Goal: Task Accomplishment & Management: Manage account settings

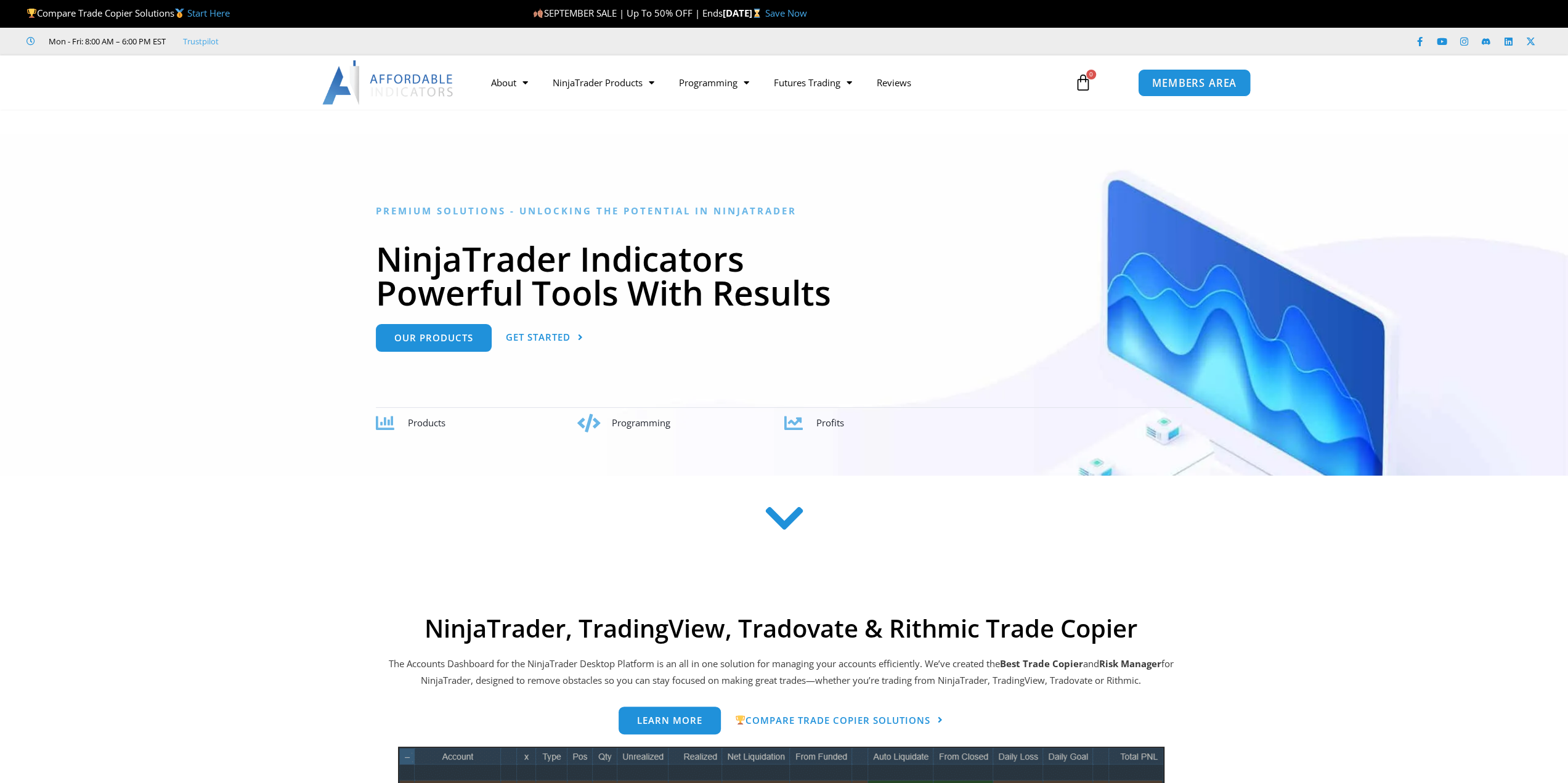
click at [1229, 84] on span "MEMBERS AREA" at bounding box center [1194, 83] width 84 height 10
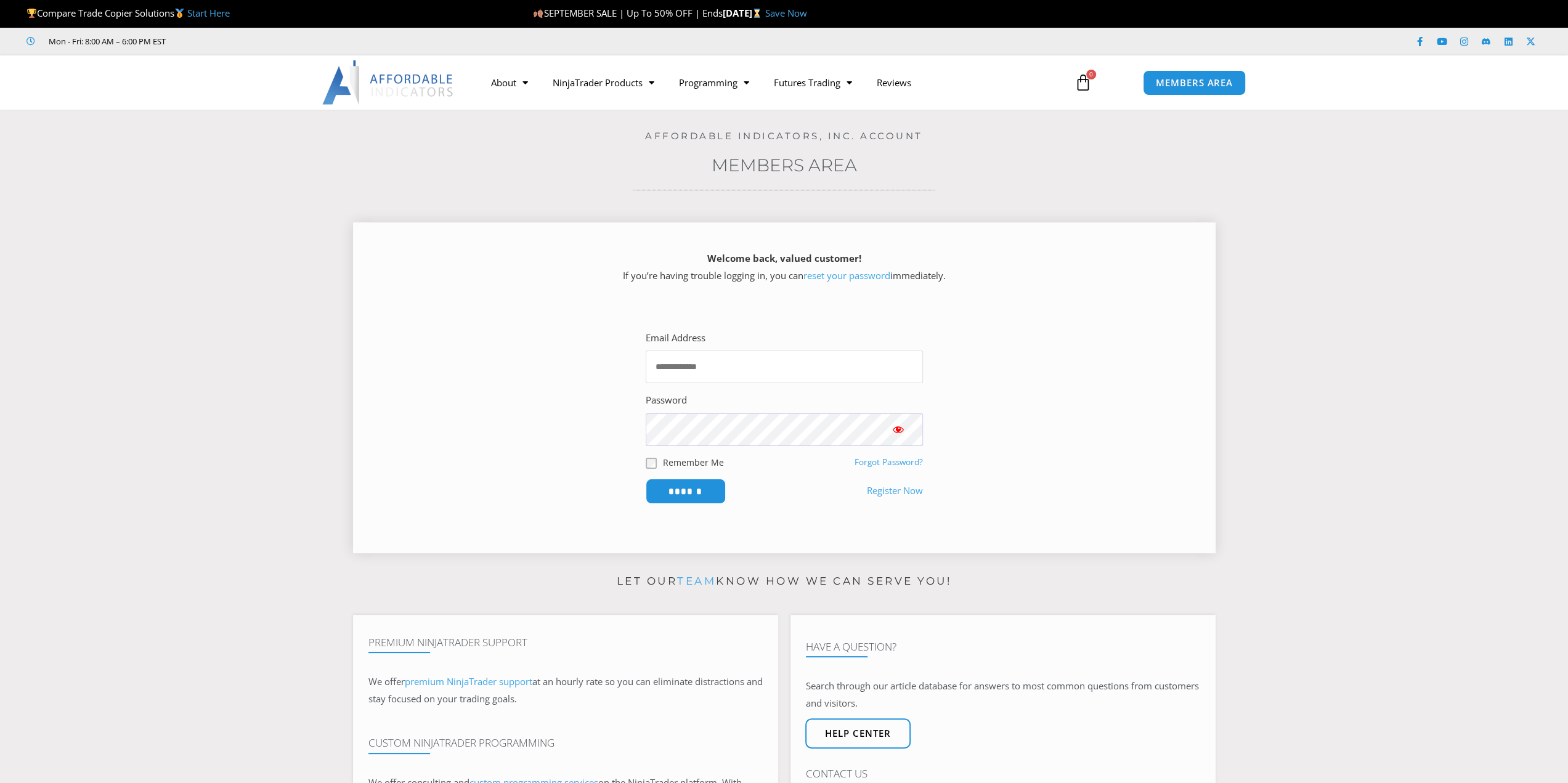
click at [751, 365] on input "Email Address" at bounding box center [784, 367] width 277 height 33
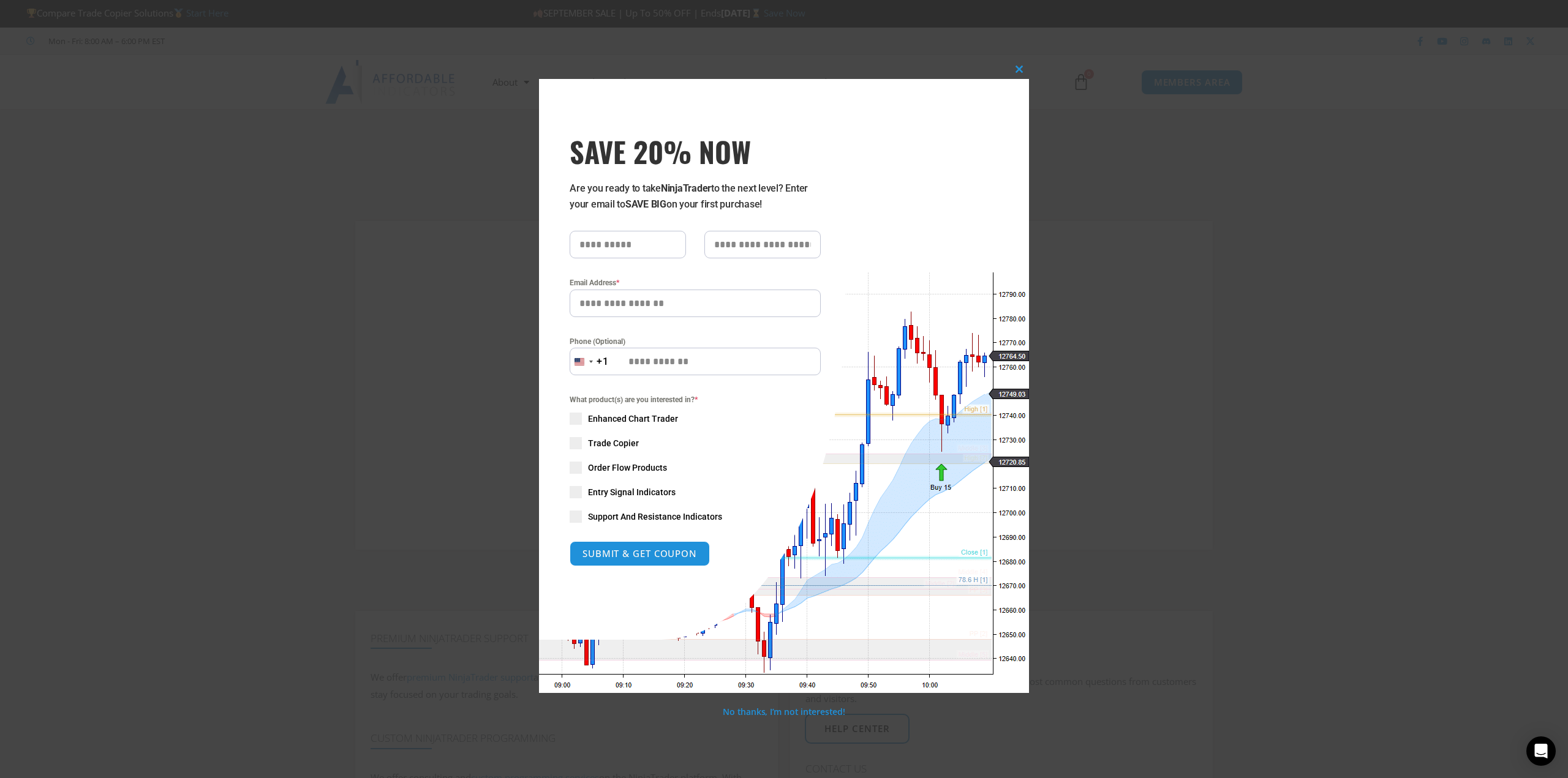
drag, startPoint x: 284, startPoint y: 298, endPoint x: 350, endPoint y: 299, distance: 66.0
click at [284, 298] on div "Close this module SAVE 20% NOW Are you ready to take NinjaTrader to the next le…" at bounding box center [784, 389] width 1568 height 778
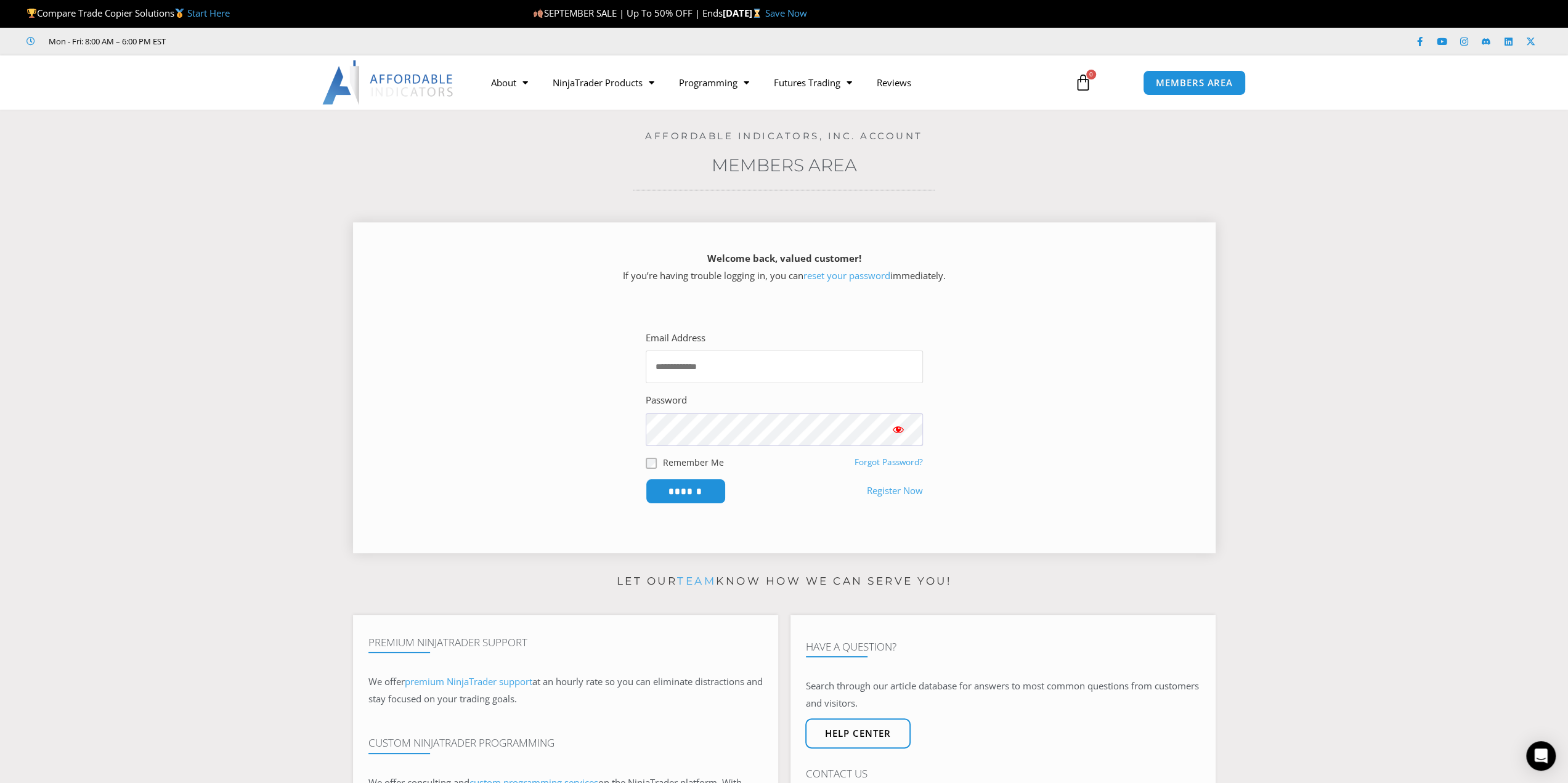
click at [752, 352] on input "Email Address" at bounding box center [784, 367] width 277 height 33
paste input "**********"
type input "**********"
click at [696, 470] on form "**********" at bounding box center [784, 417] width 277 height 174
click at [696, 464] on label "Remember Me" at bounding box center [693, 462] width 61 height 13
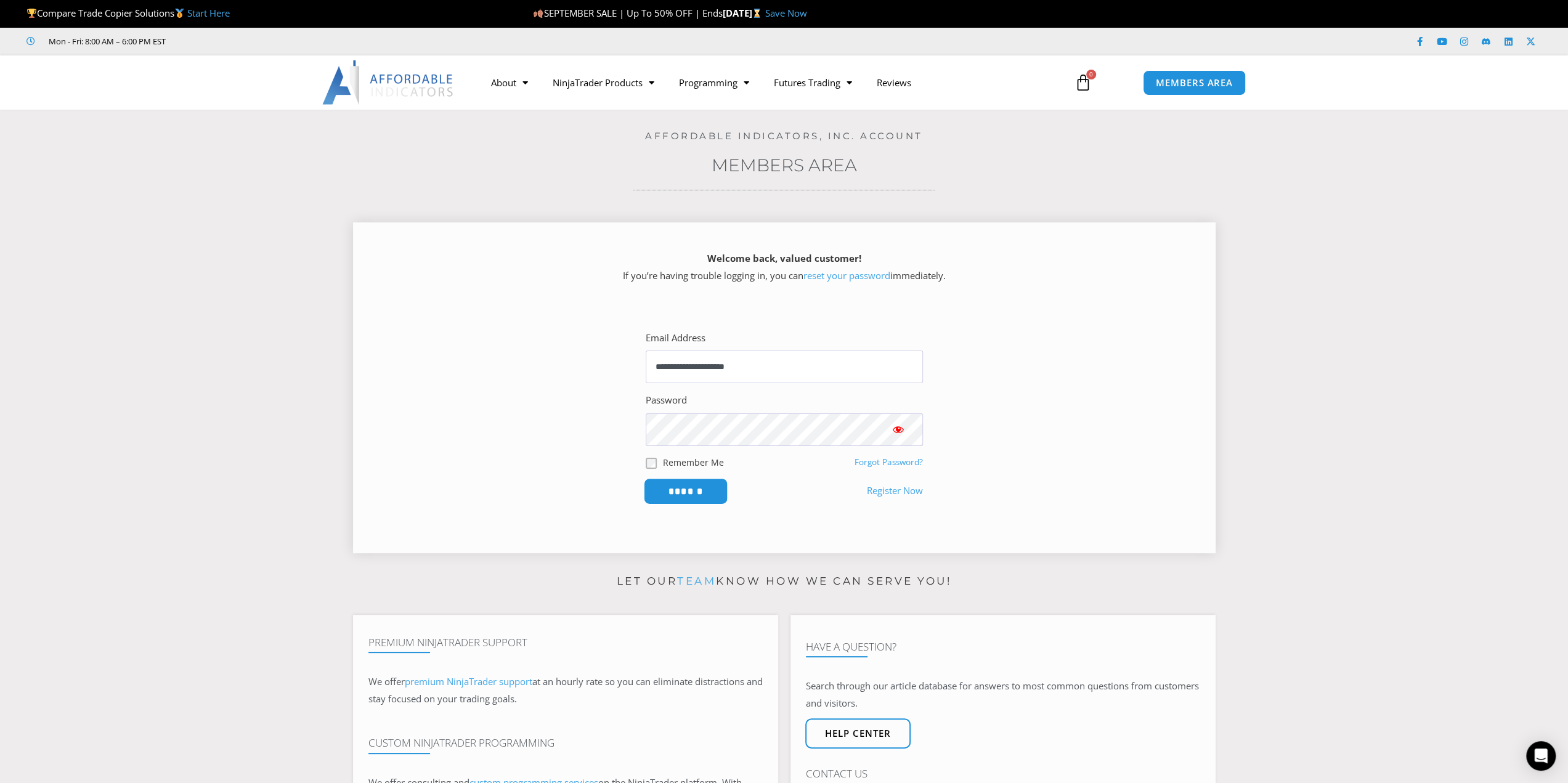
click at [700, 488] on input "******" at bounding box center [685, 491] width 84 height 26
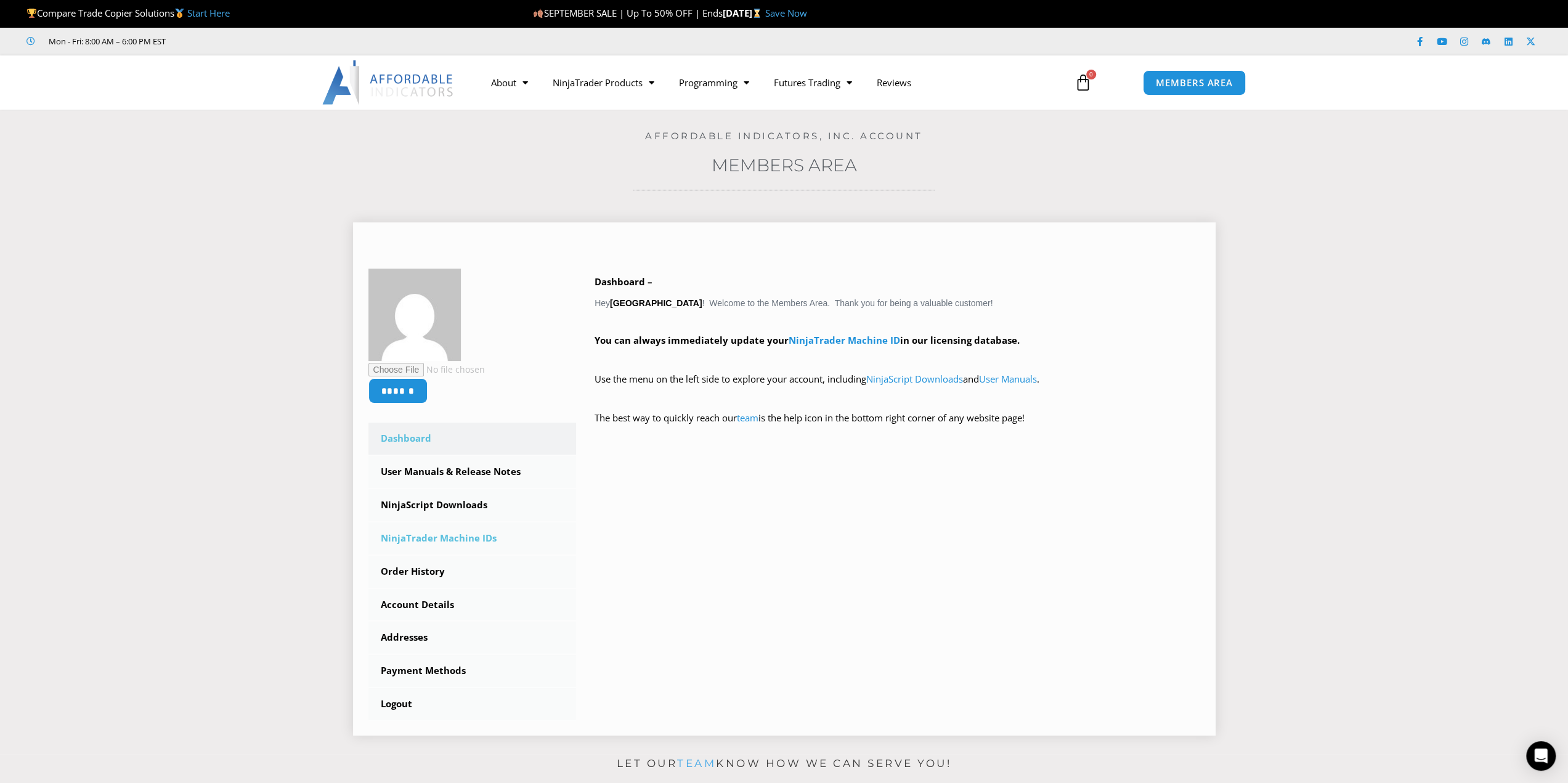
click at [512, 542] on link "NinjaTrader Machine IDs" at bounding box center [472, 538] width 209 height 32
click at [483, 603] on link "Account Details" at bounding box center [472, 605] width 209 height 32
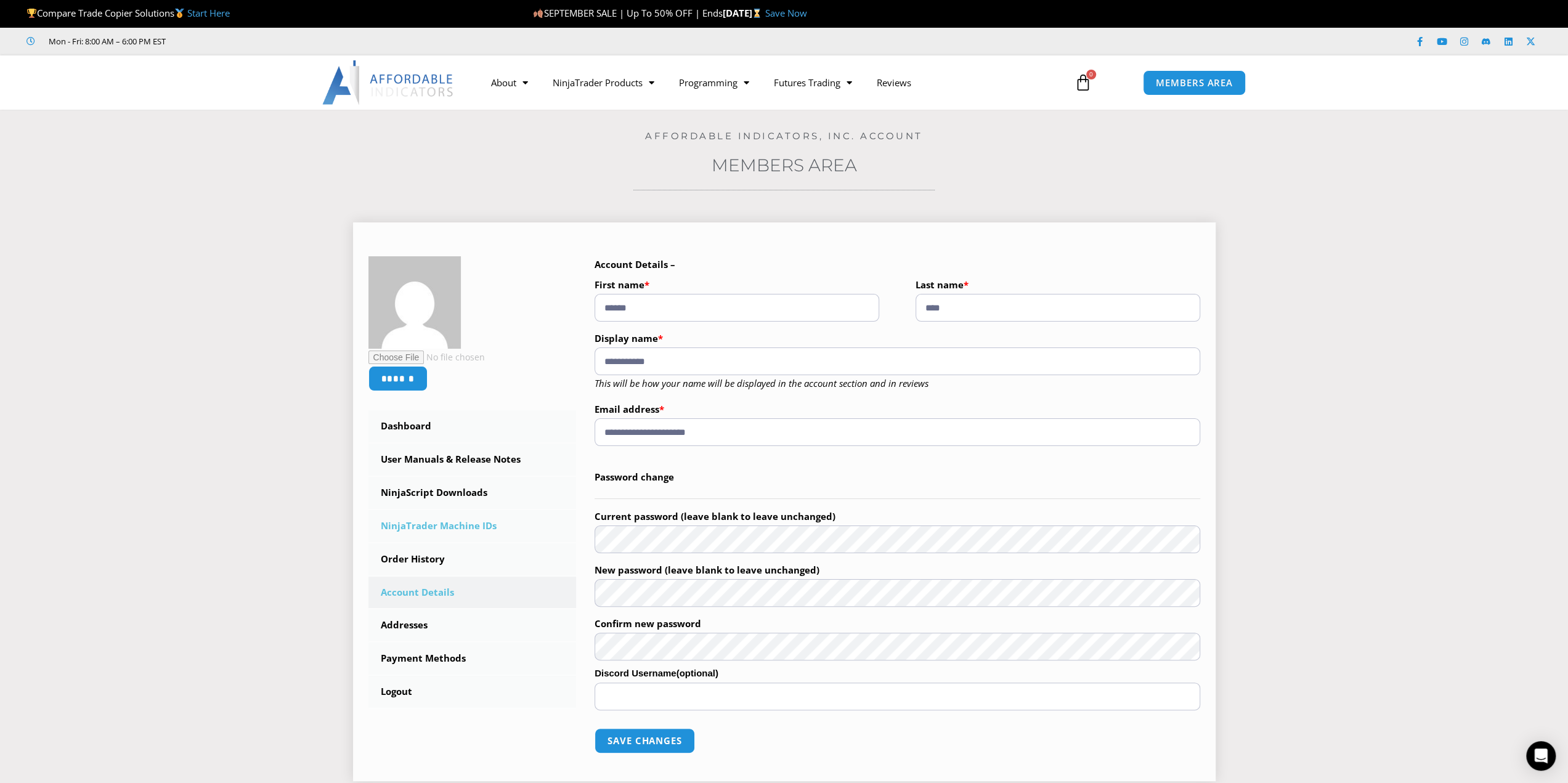
click at [510, 525] on link "NinjaTrader Machine IDs" at bounding box center [472, 525] width 209 height 32
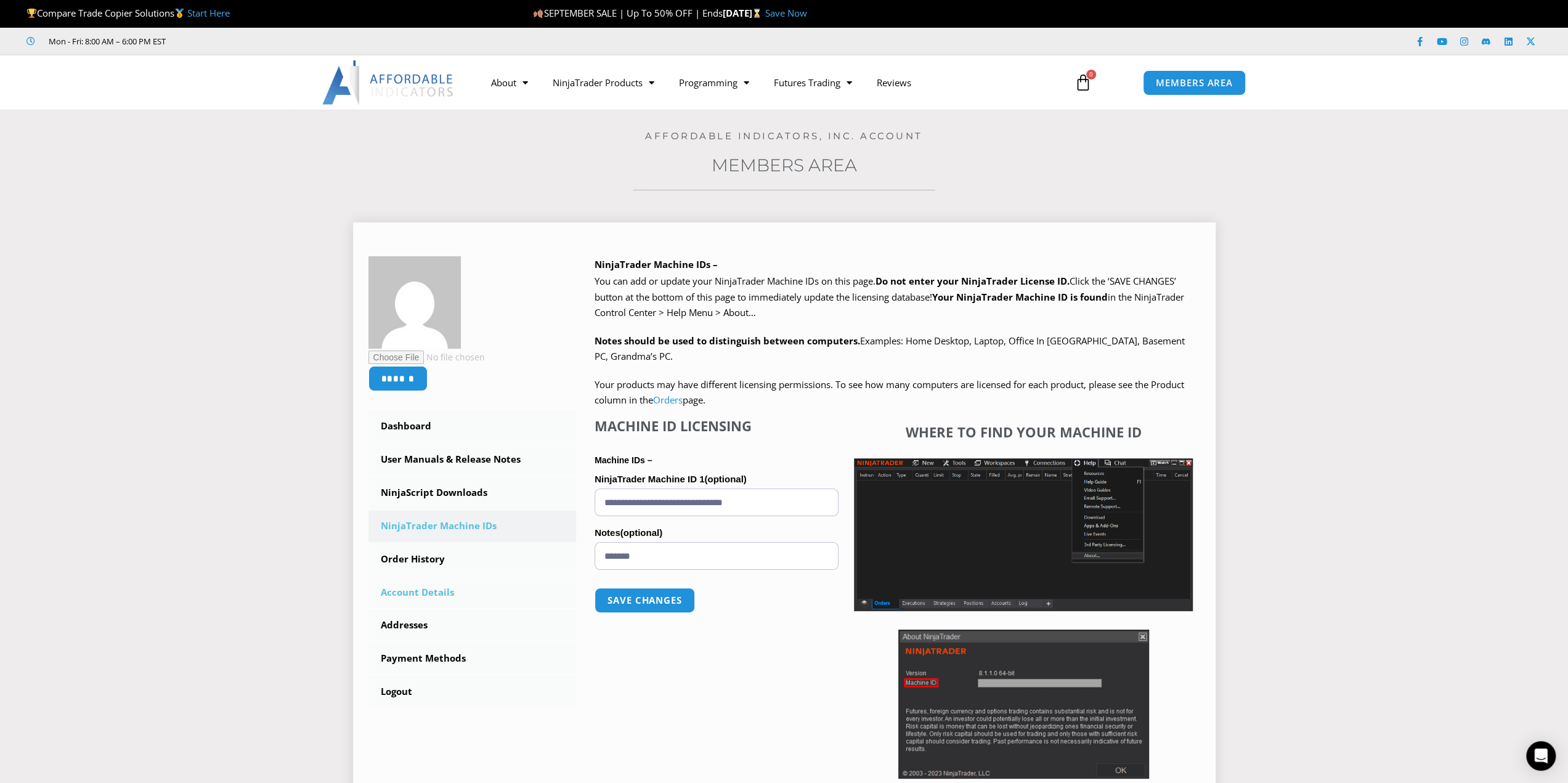
click at [492, 602] on link "Account Details" at bounding box center [472, 592] width 209 height 32
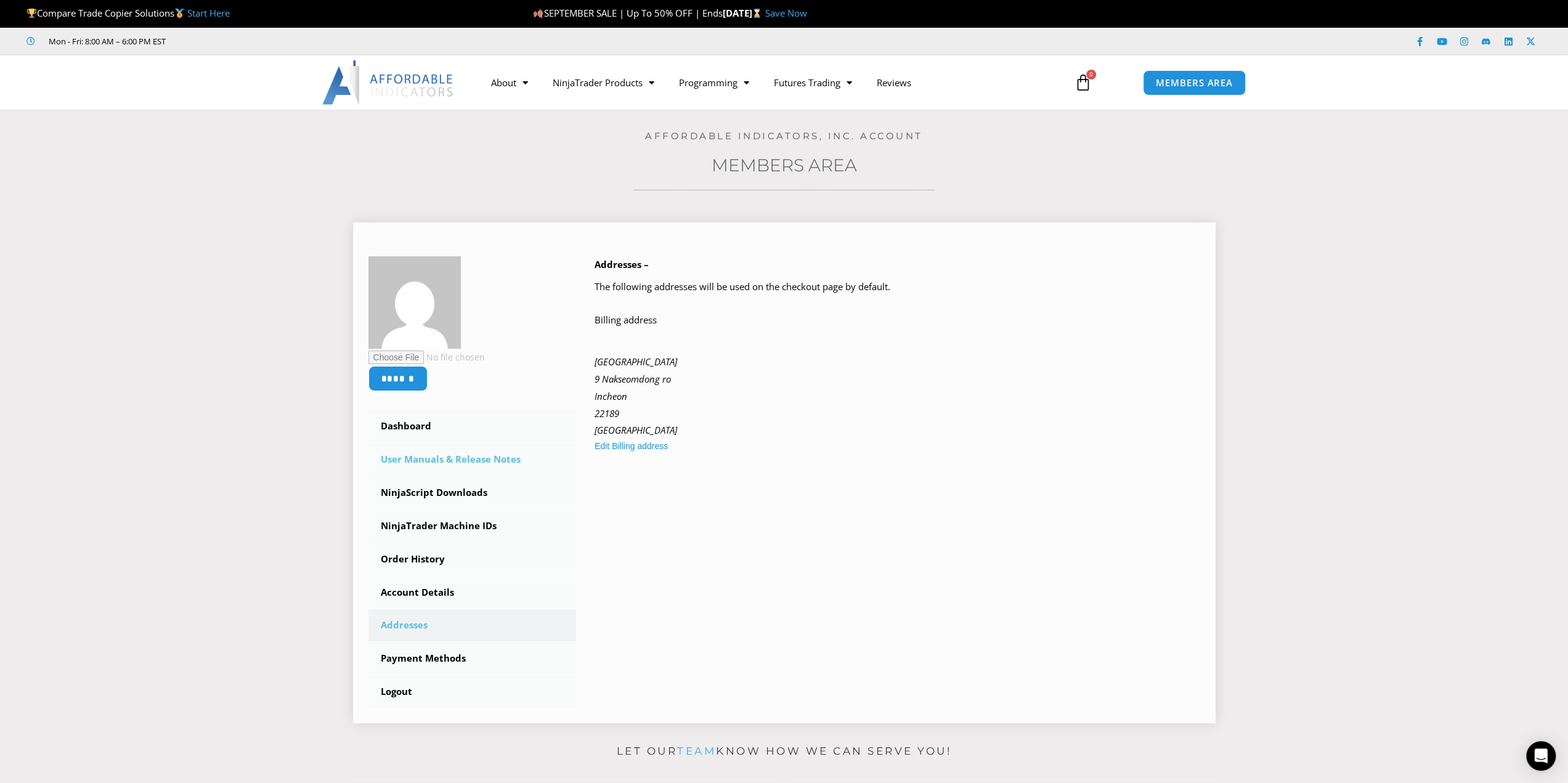
click at [500, 468] on link "User Manuals & Release Notes" at bounding box center [472, 459] width 209 height 32
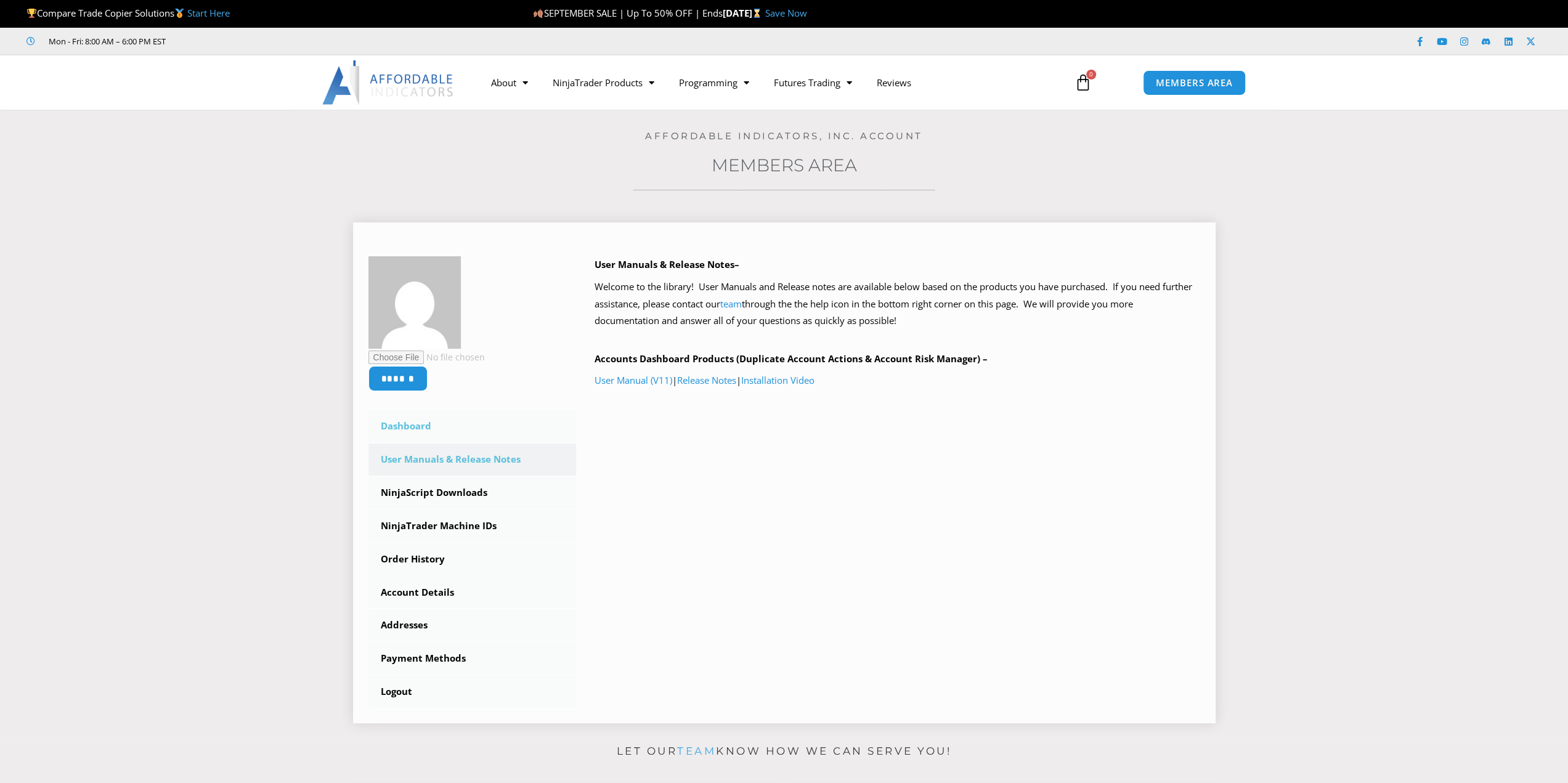
click at [507, 430] on link "Dashboard" at bounding box center [472, 426] width 209 height 32
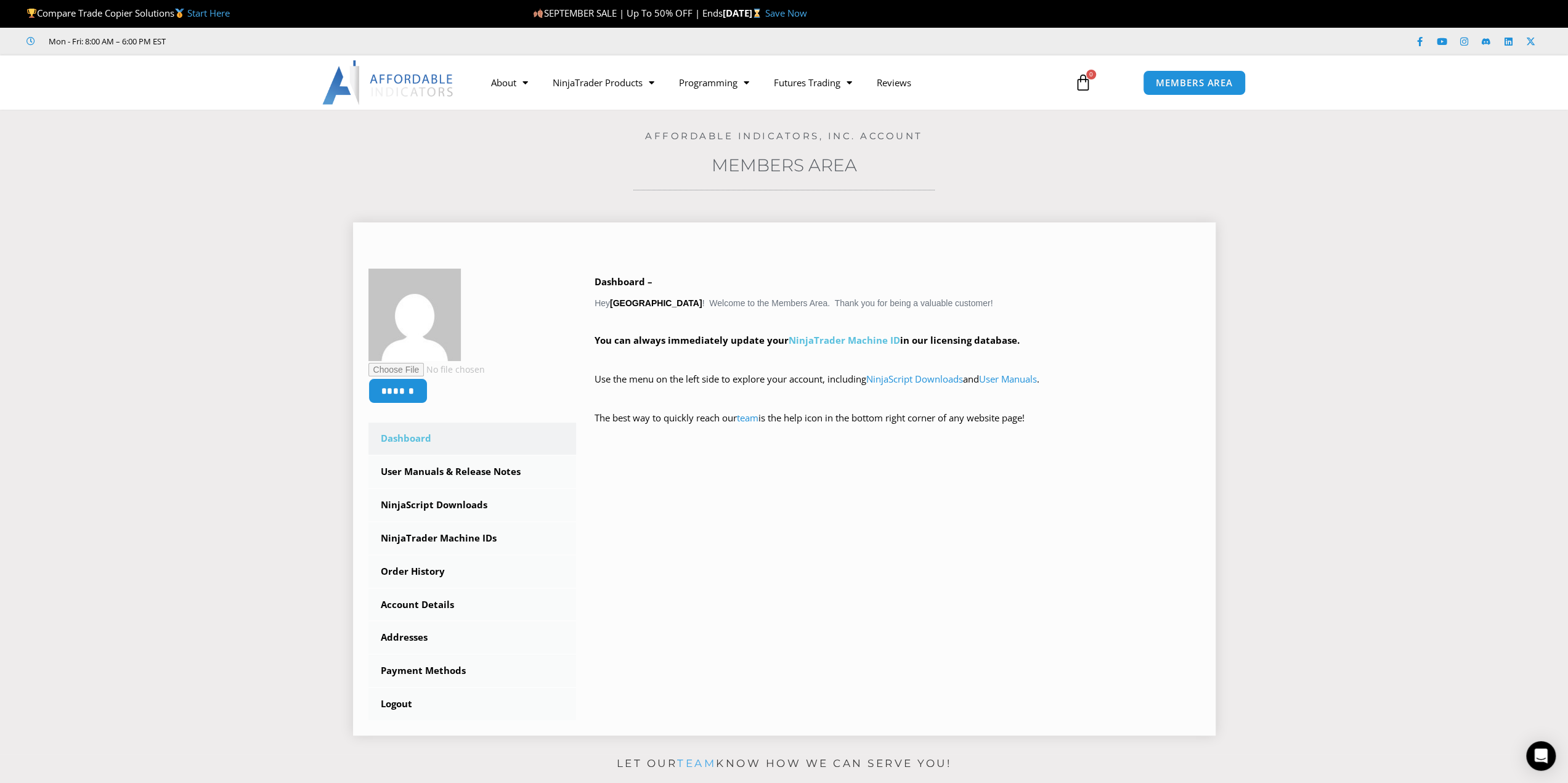
click at [868, 342] on link "NinjaTrader Machine ID" at bounding box center [844, 340] width 111 height 12
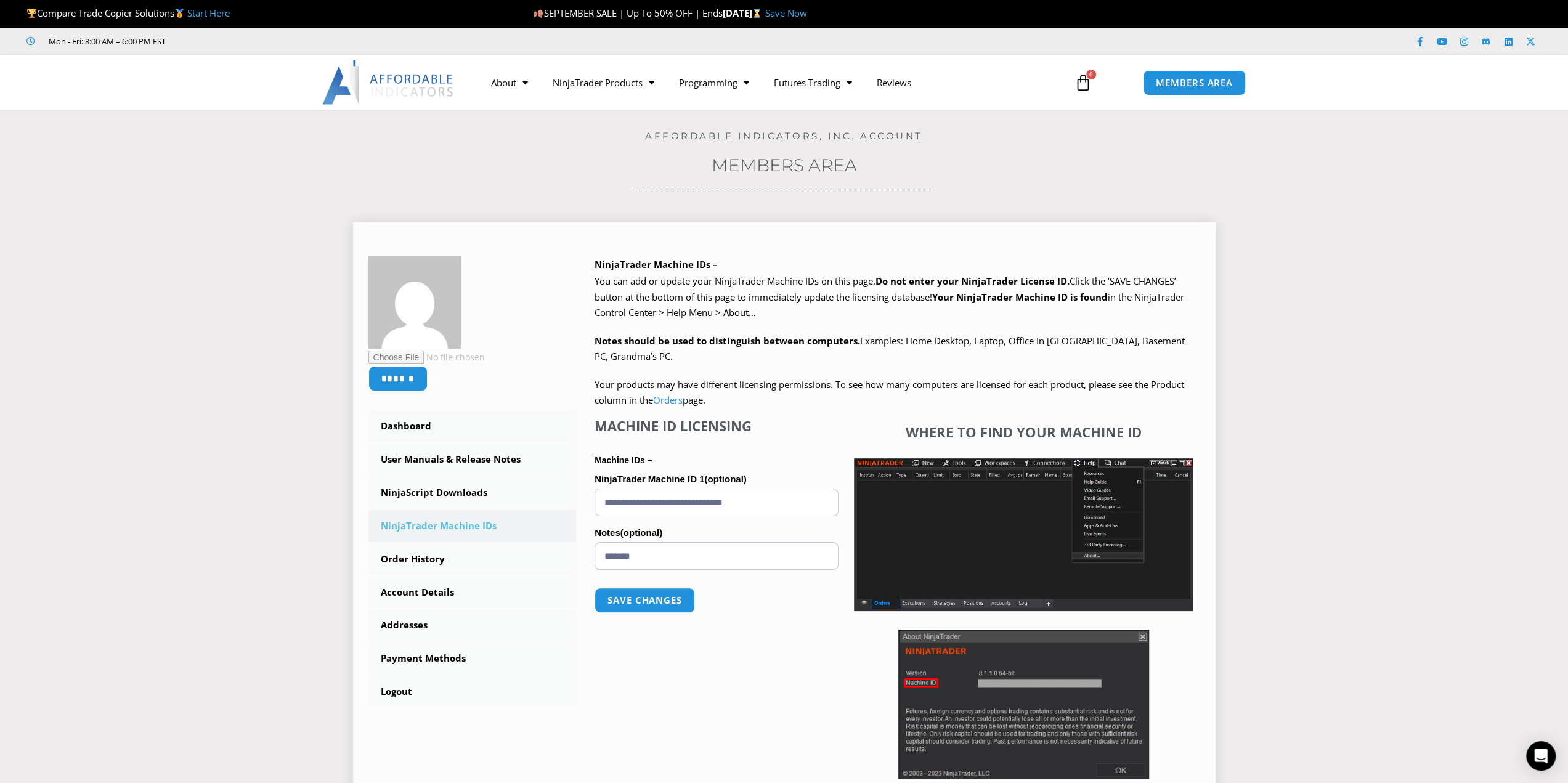
drag, startPoint x: 945, startPoint y: 342, endPoint x: 1031, endPoint y: 365, distance: 89.0
click at [1030, 365] on div "We are transitioning all NinjaTrader software packages to a web site licensing …" at bounding box center [897, 340] width 605 height 135
click at [1031, 365] on div "We are transitioning all NinjaTrader software packages to a web site licensing …" at bounding box center [897, 340] width 605 height 135
click at [1012, 374] on div "We are transitioning all NinjaTrader software packages to a web site licensing …" at bounding box center [897, 340] width 605 height 135
